Goal: Task Accomplishment & Management: Complete application form

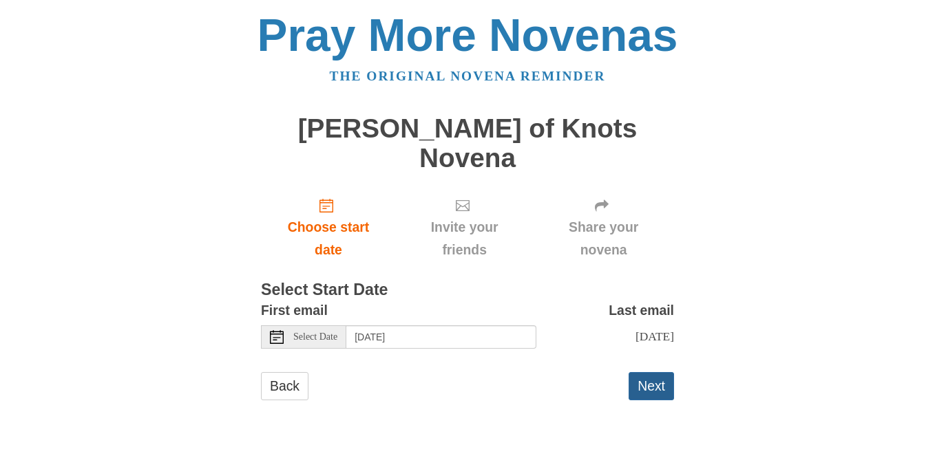
click at [662, 372] on button "Next" at bounding box center [651, 386] width 45 height 28
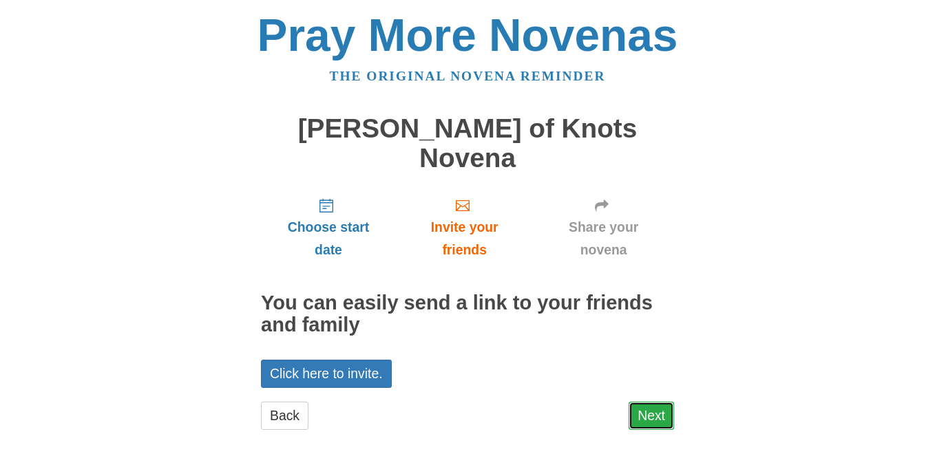
click at [648, 402] on link "Next" at bounding box center [651, 416] width 45 height 28
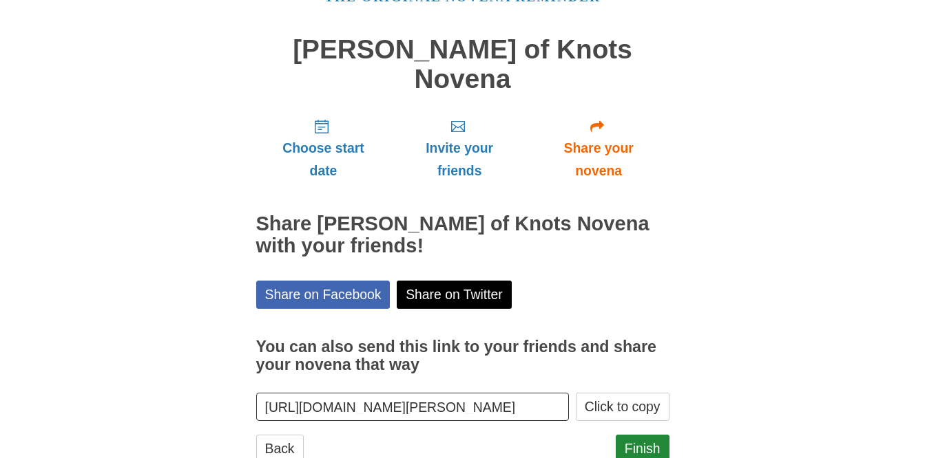
scroll to position [94, 0]
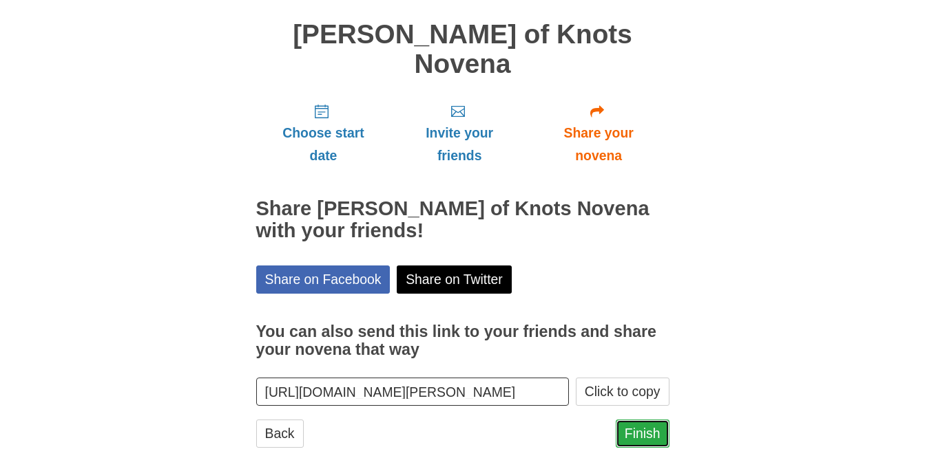
click at [626, 420] on link "Finish" at bounding box center [642, 434] width 54 height 28
